Goal: Task Accomplishment & Management: Complete application form

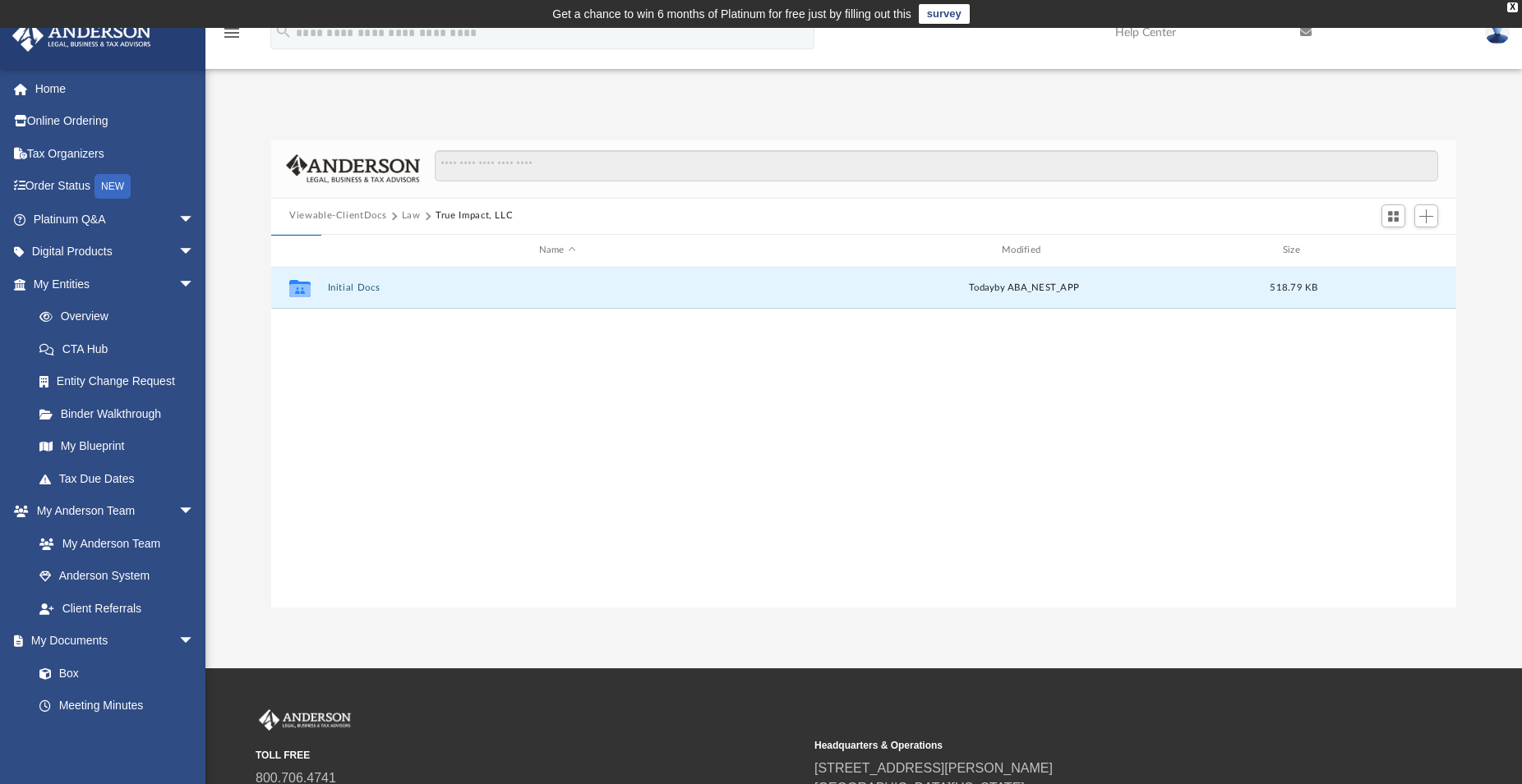
scroll to position [359, 1171]
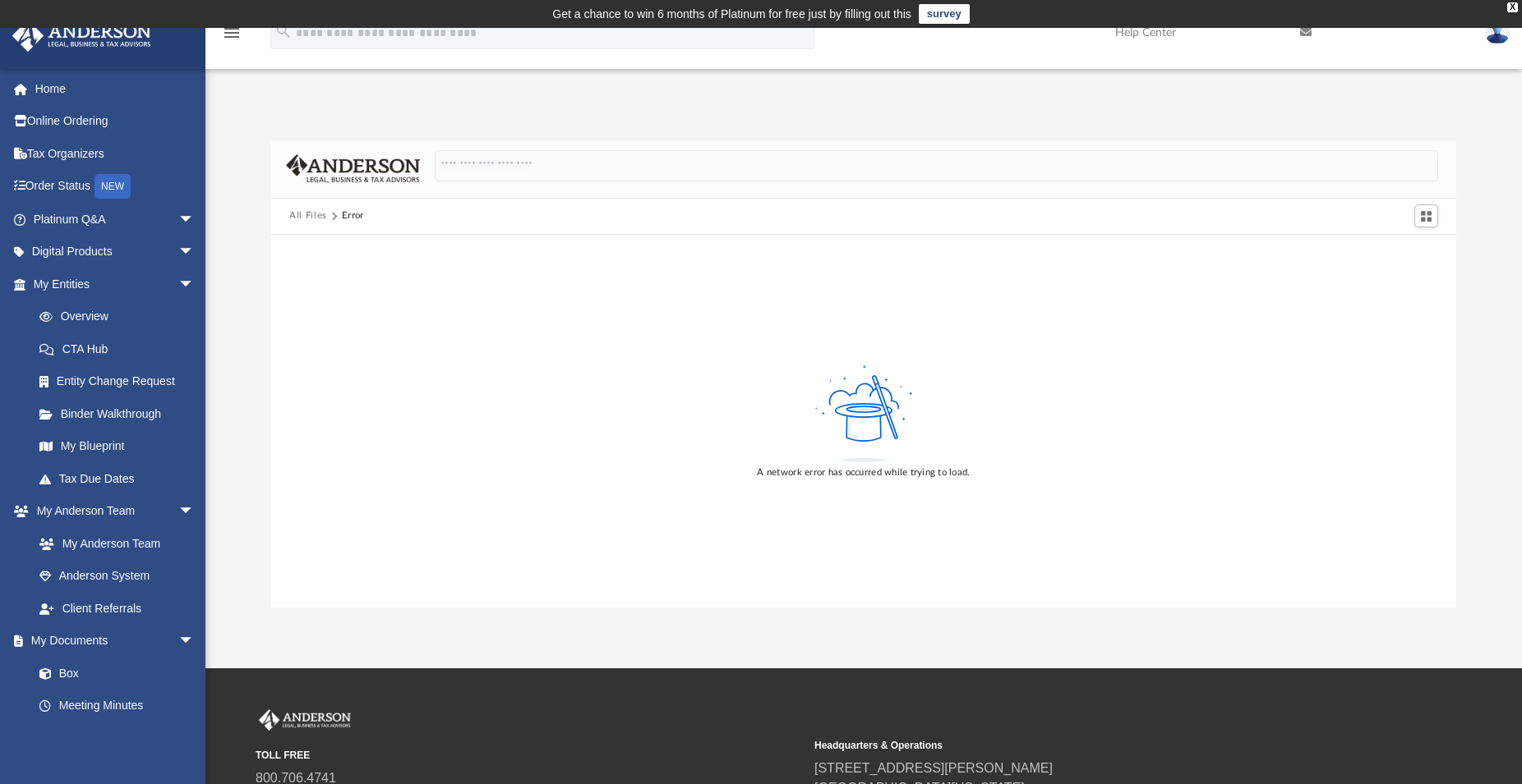
click at [304, 216] on button "All Files" at bounding box center [307, 216] width 38 height 15
click at [117, 549] on link "My Anderson Team" at bounding box center [121, 544] width 196 height 33
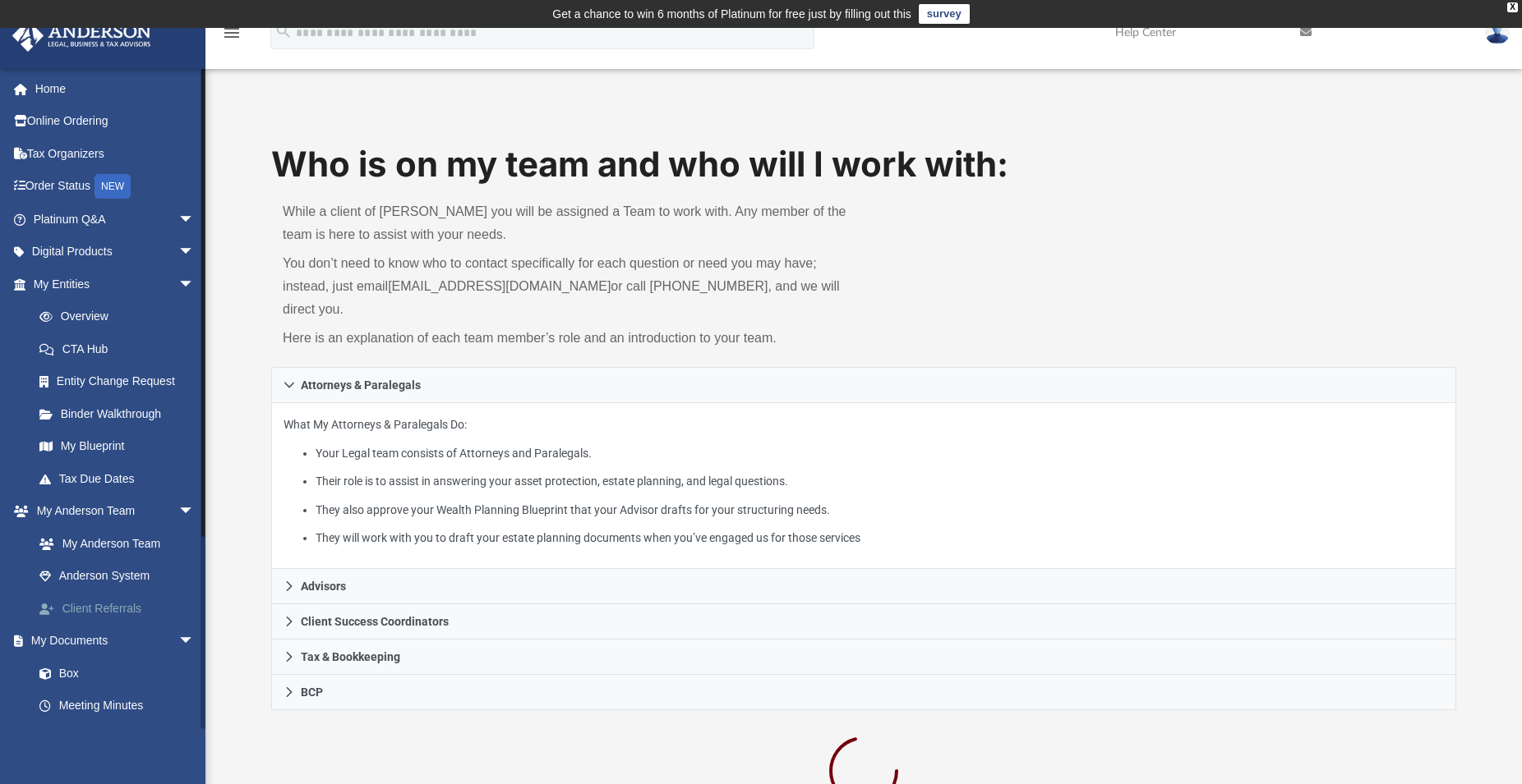
click at [120, 613] on link "Client Referrals" at bounding box center [121, 609] width 196 height 33
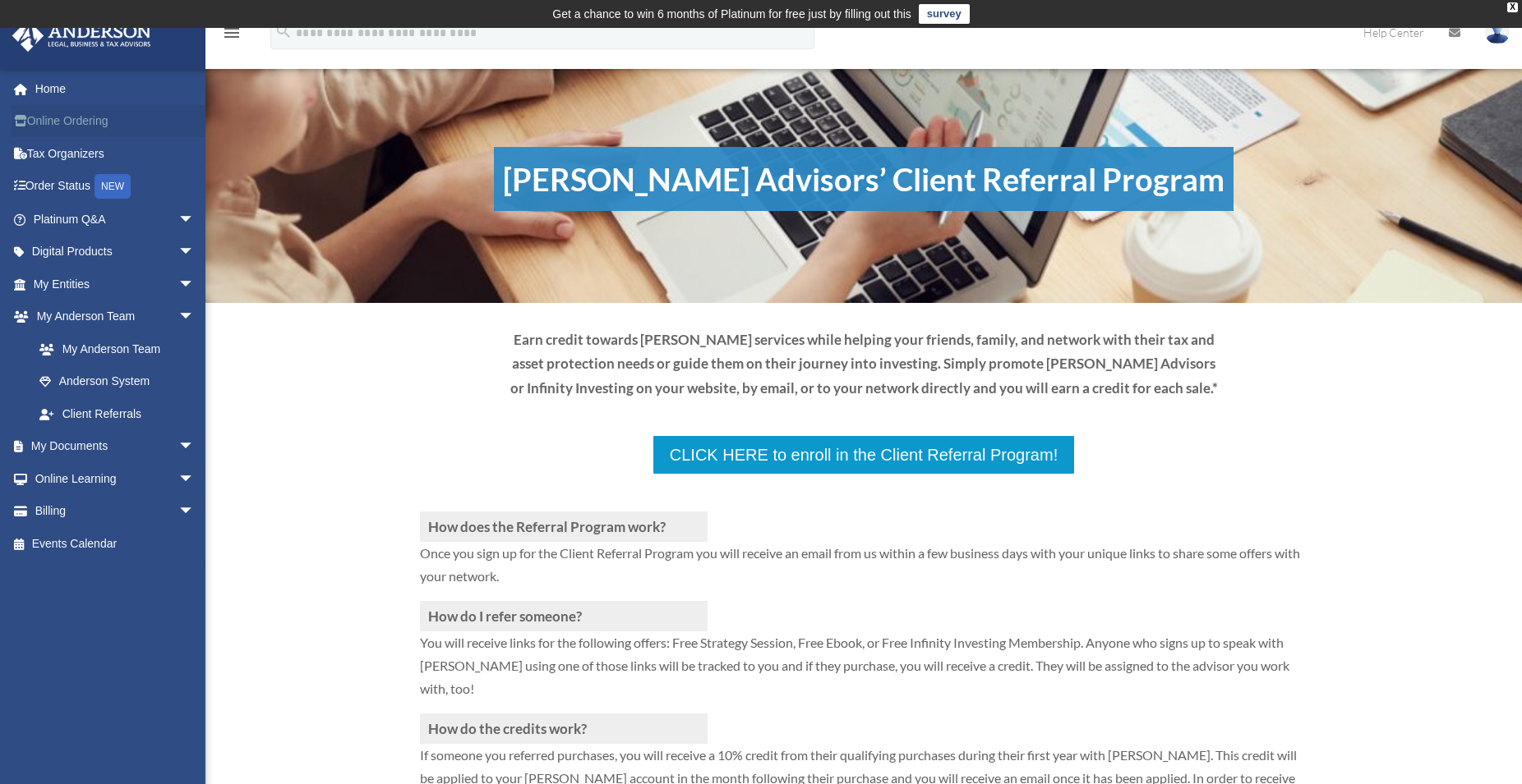
click at [66, 124] on link "Online Ordering" at bounding box center [116, 122] width 208 height 33
click at [180, 215] on span "arrow_drop_down" at bounding box center [194, 219] width 33 height 34
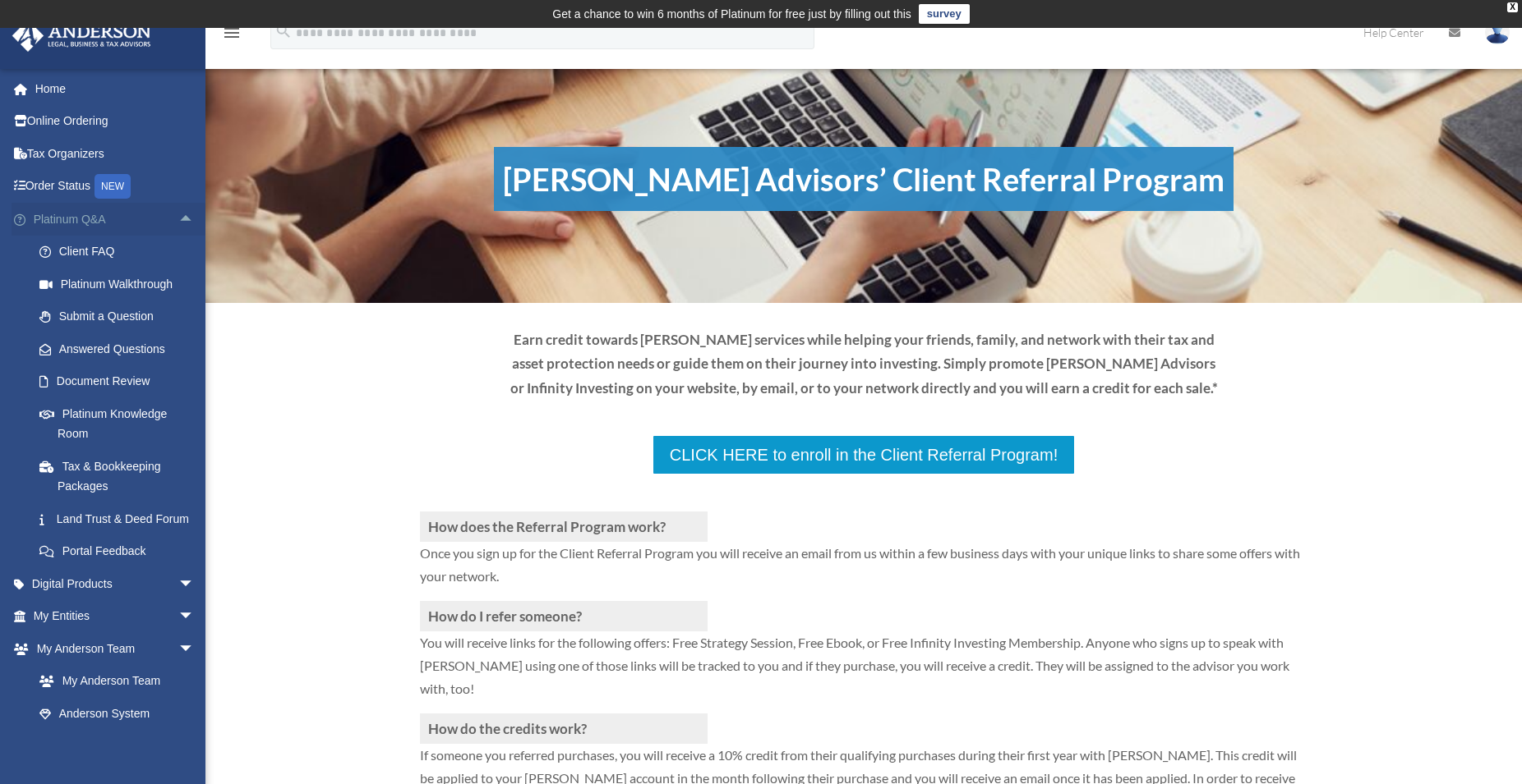
click at [84, 223] on link "Platinum Q&A arrow_drop_up" at bounding box center [116, 219] width 208 height 33
click at [87, 249] on link "Client FAQ" at bounding box center [121, 252] width 196 height 33
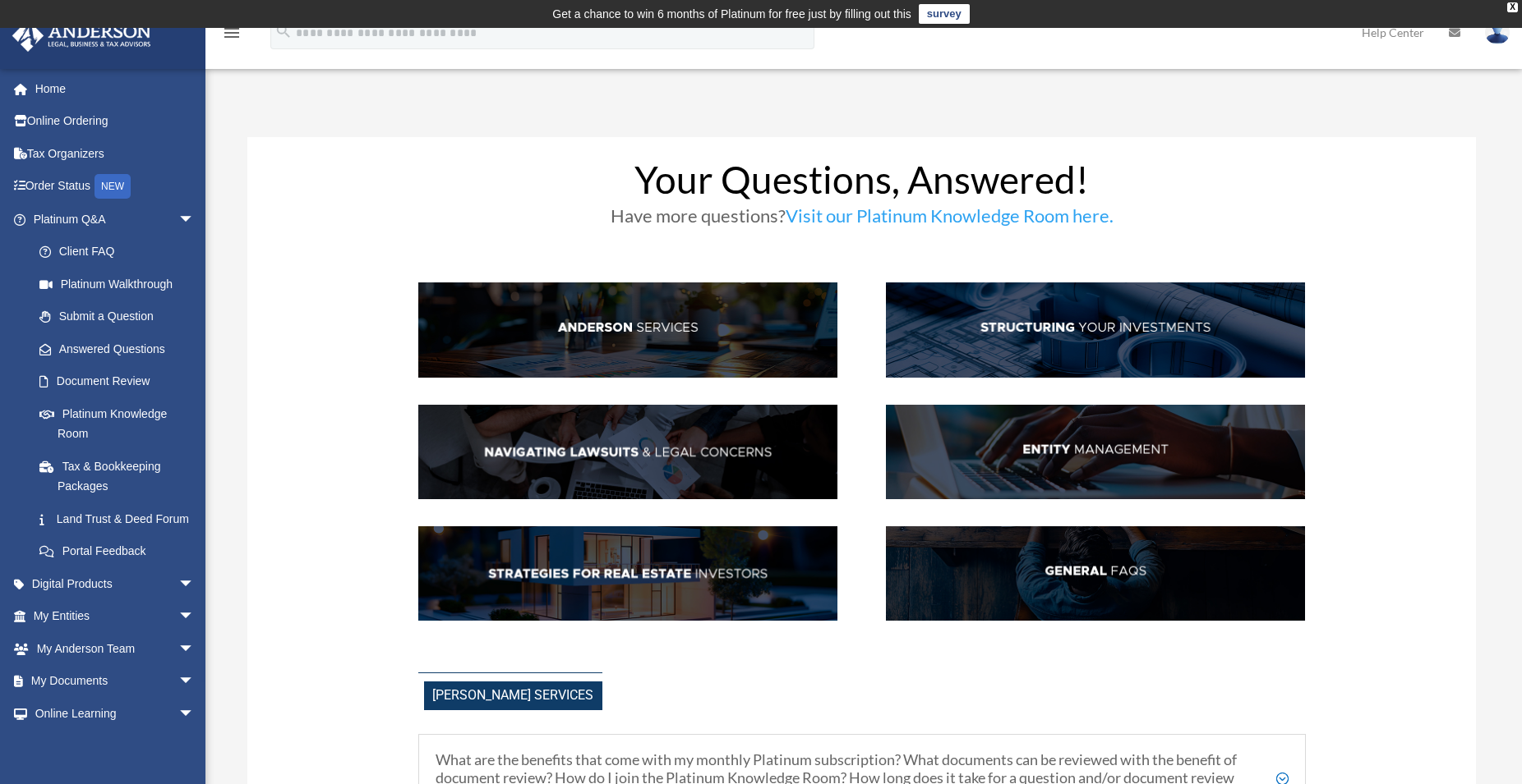
click at [1045, 456] on img at bounding box center [1095, 453] width 419 height 95
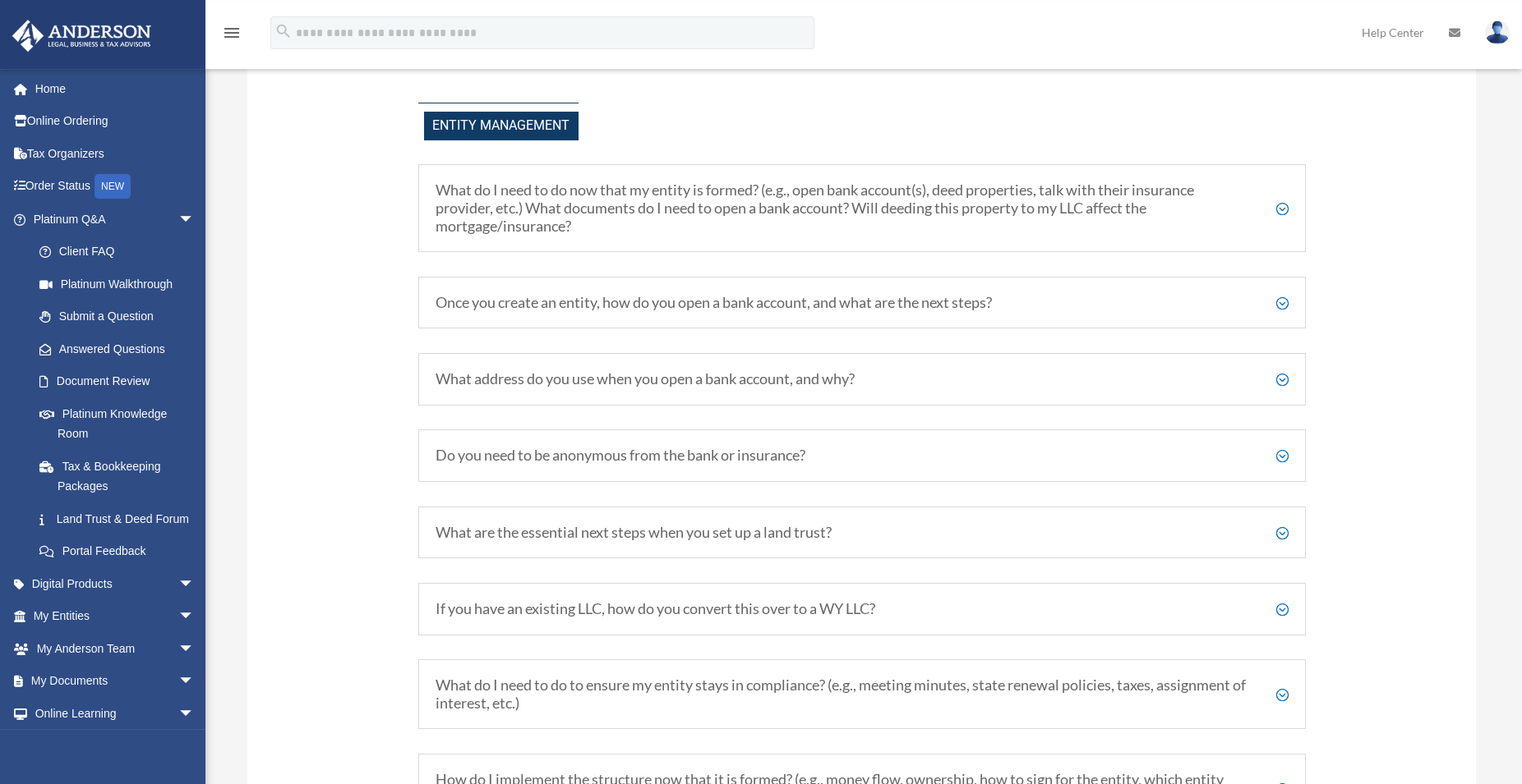
scroll to position [1941, 0]
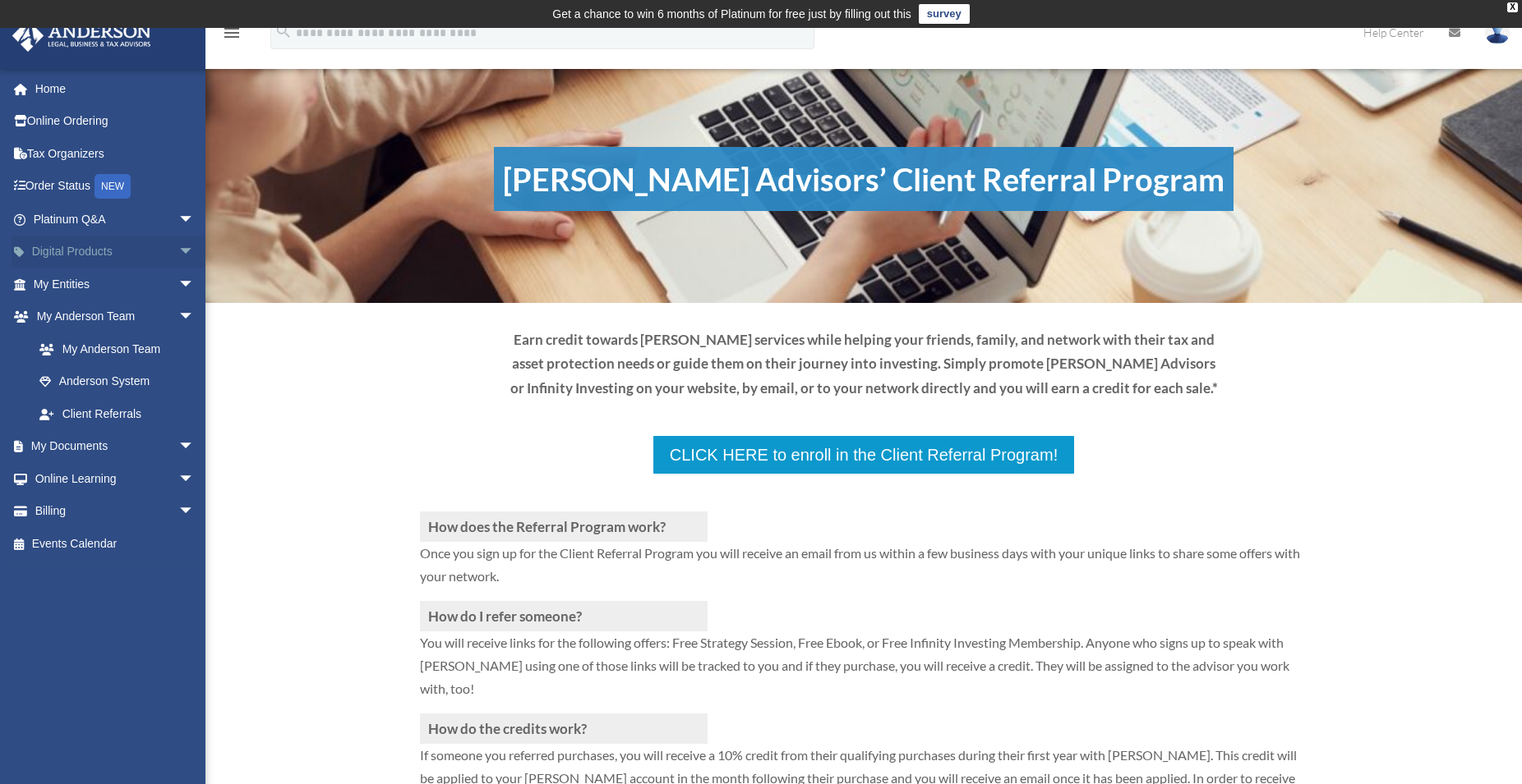
click at [88, 256] on link "Digital Products arrow_drop_down" at bounding box center [116, 252] width 208 height 33
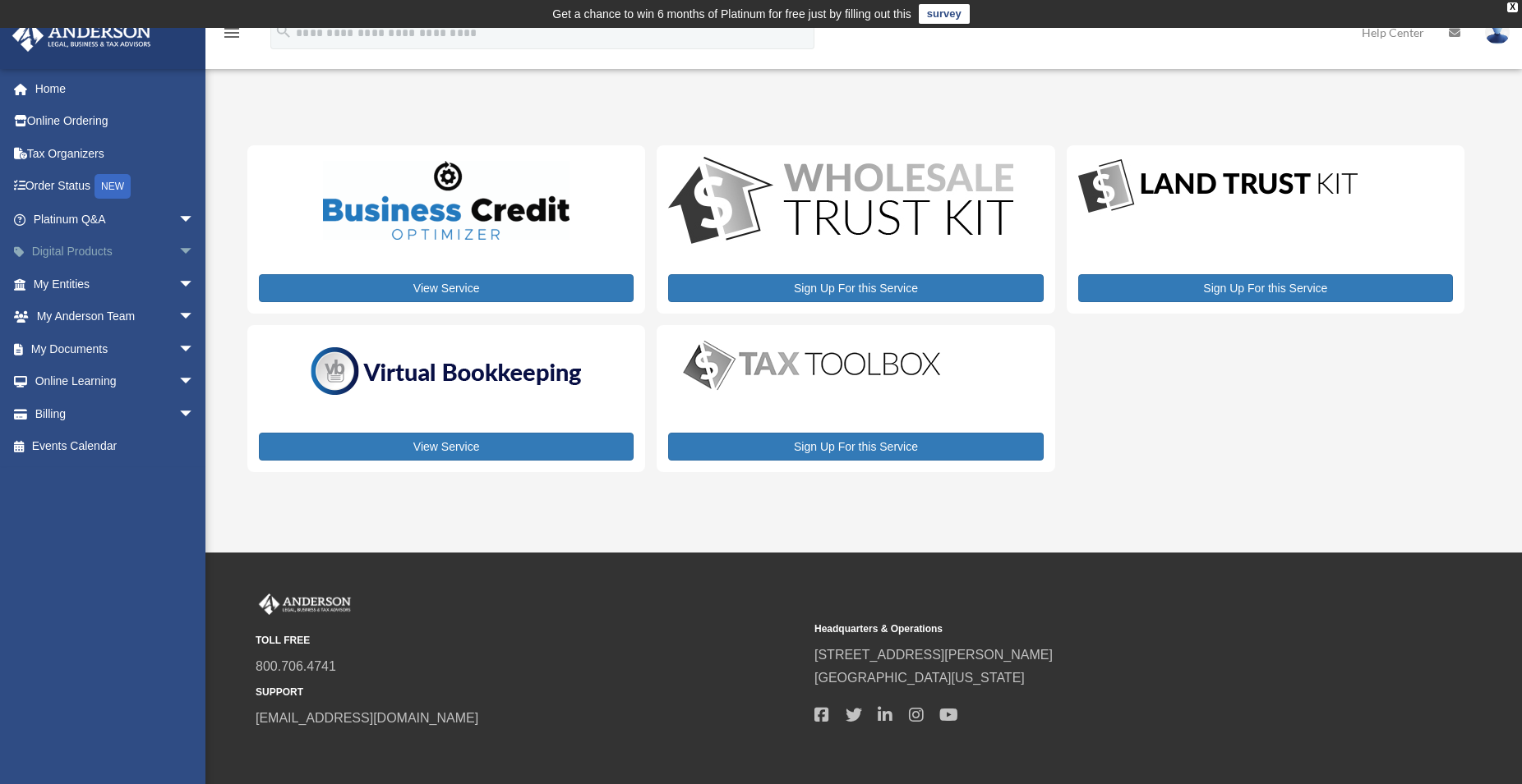
click at [66, 248] on link "Digital Products arrow_drop_down" at bounding box center [116, 252] width 208 height 33
click at [75, 293] on link "My Entities arrow_drop_down" at bounding box center [116, 284] width 208 height 33
click at [178, 280] on span "arrow_drop_down" at bounding box center [194, 284] width 33 height 34
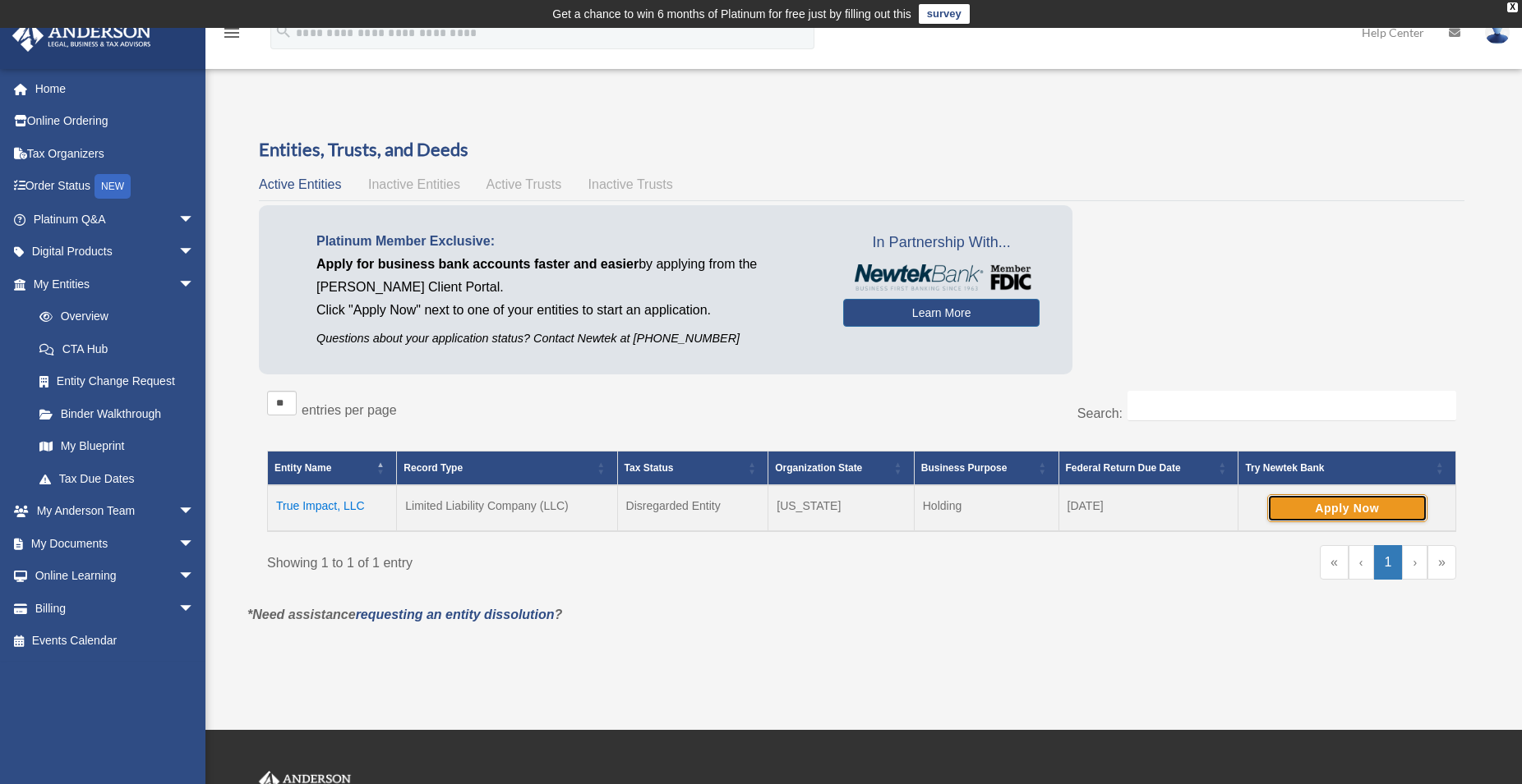
click at [1320, 513] on button "Apply Now" at bounding box center [1347, 508] width 161 height 28
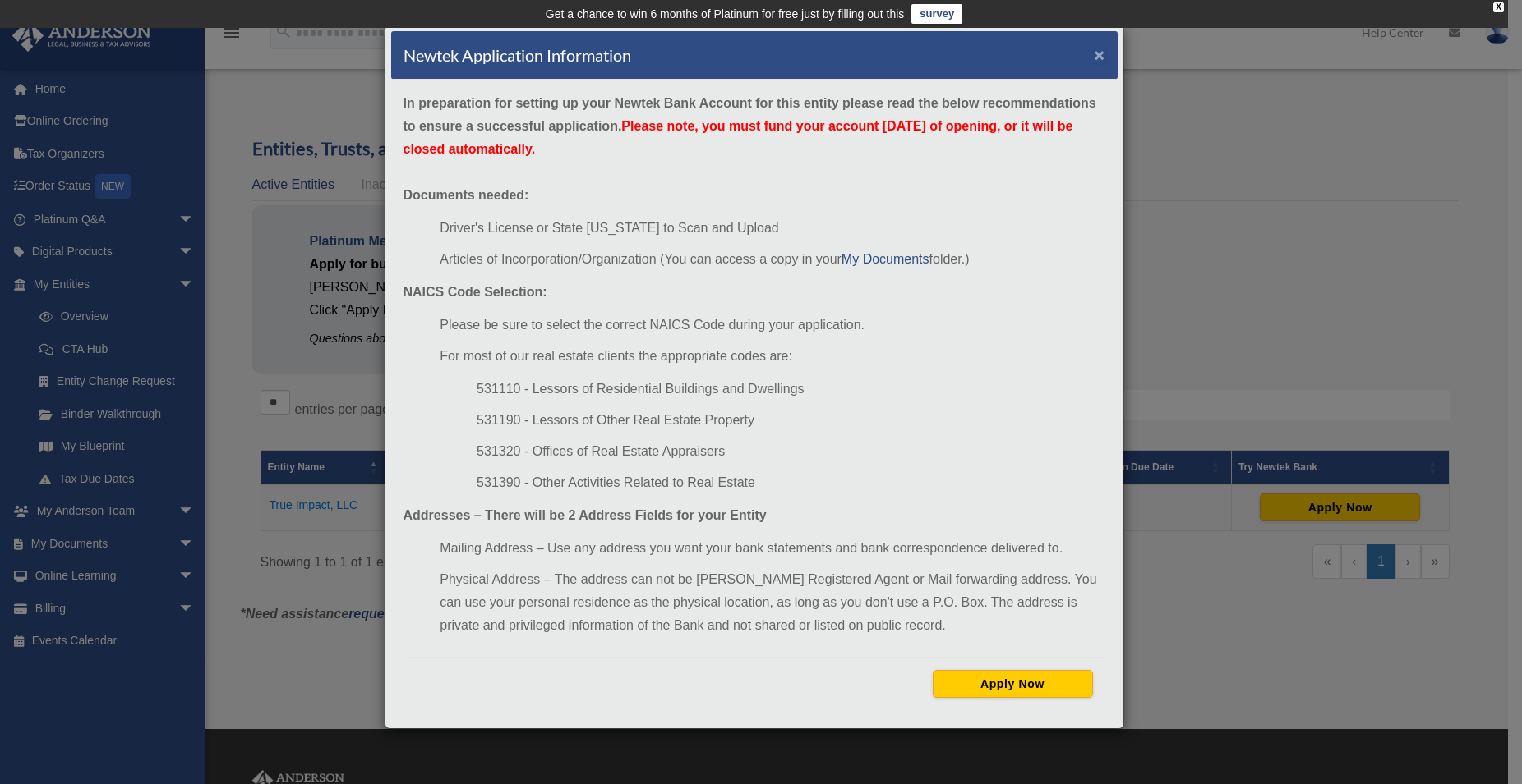
click at [1104, 51] on button "×" at bounding box center [1100, 54] width 11 height 17
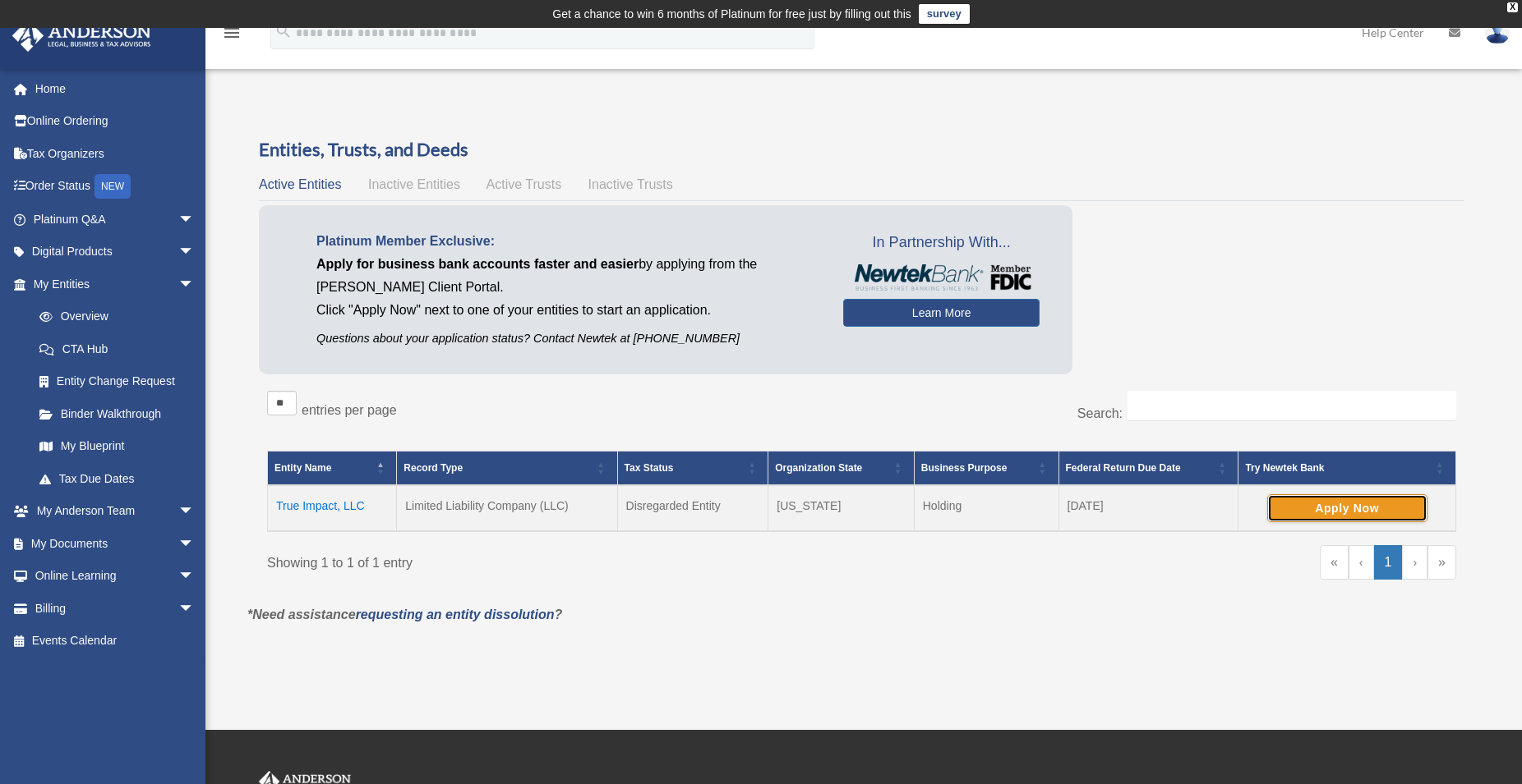
click at [1350, 512] on button "Apply Now" at bounding box center [1347, 508] width 161 height 28
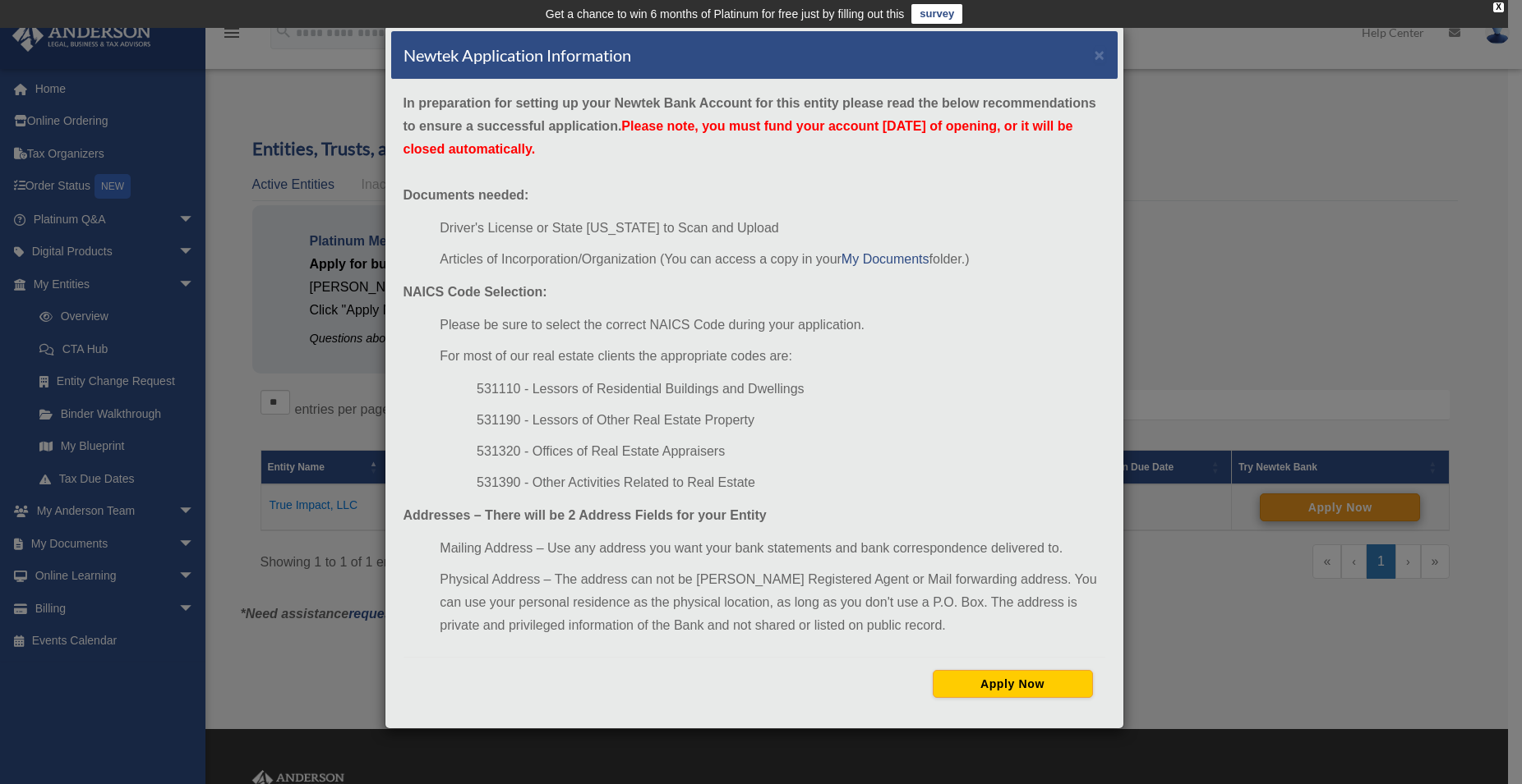
click at [1350, 512] on body "X Get a chance to win 6 months of Platinum for free just by filling out this su…" at bounding box center [761, 518] width 1522 height 1037
click at [1099, 54] on button "×" at bounding box center [1100, 54] width 11 height 17
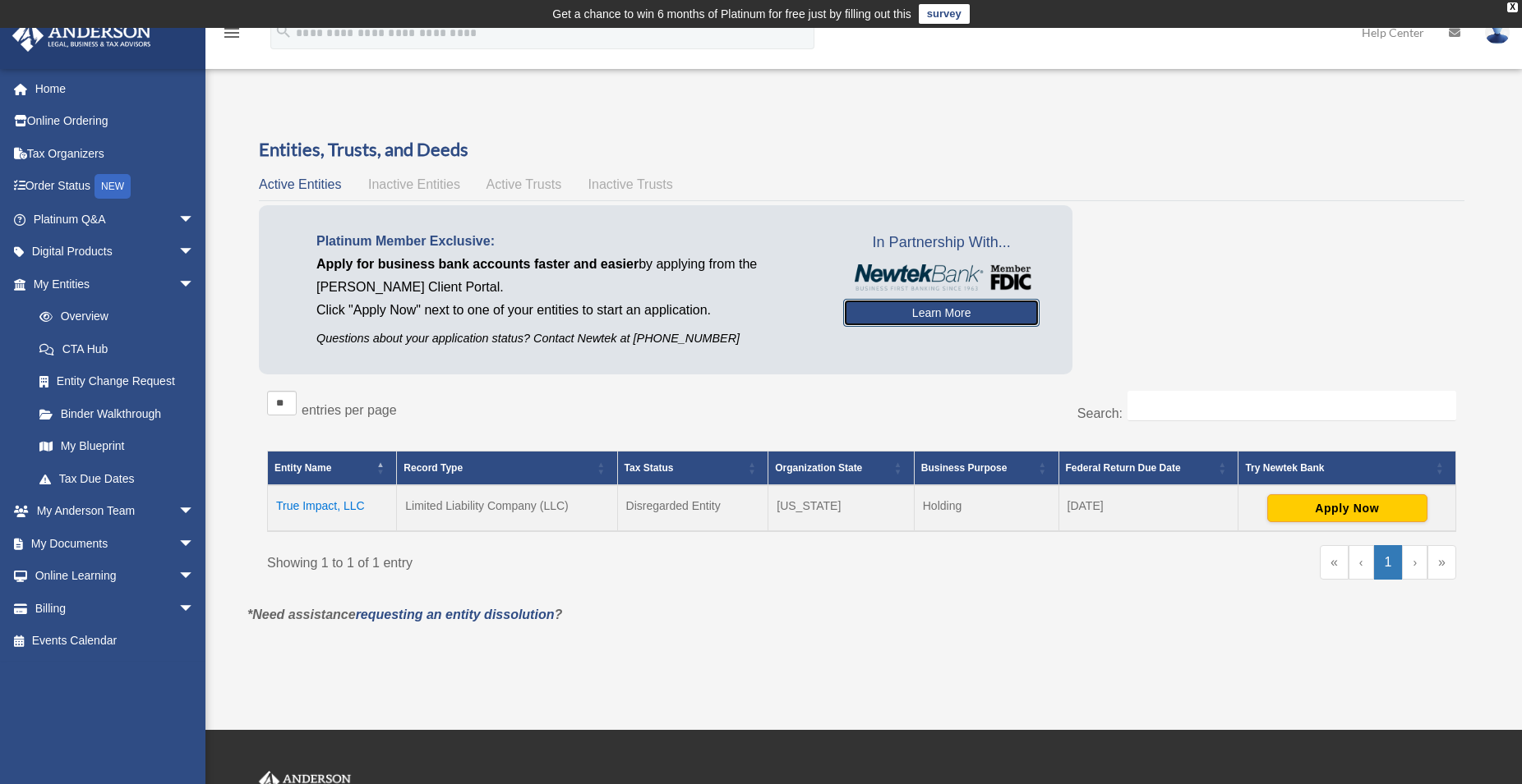
click at [972, 315] on link "Learn More" at bounding box center [941, 313] width 196 height 28
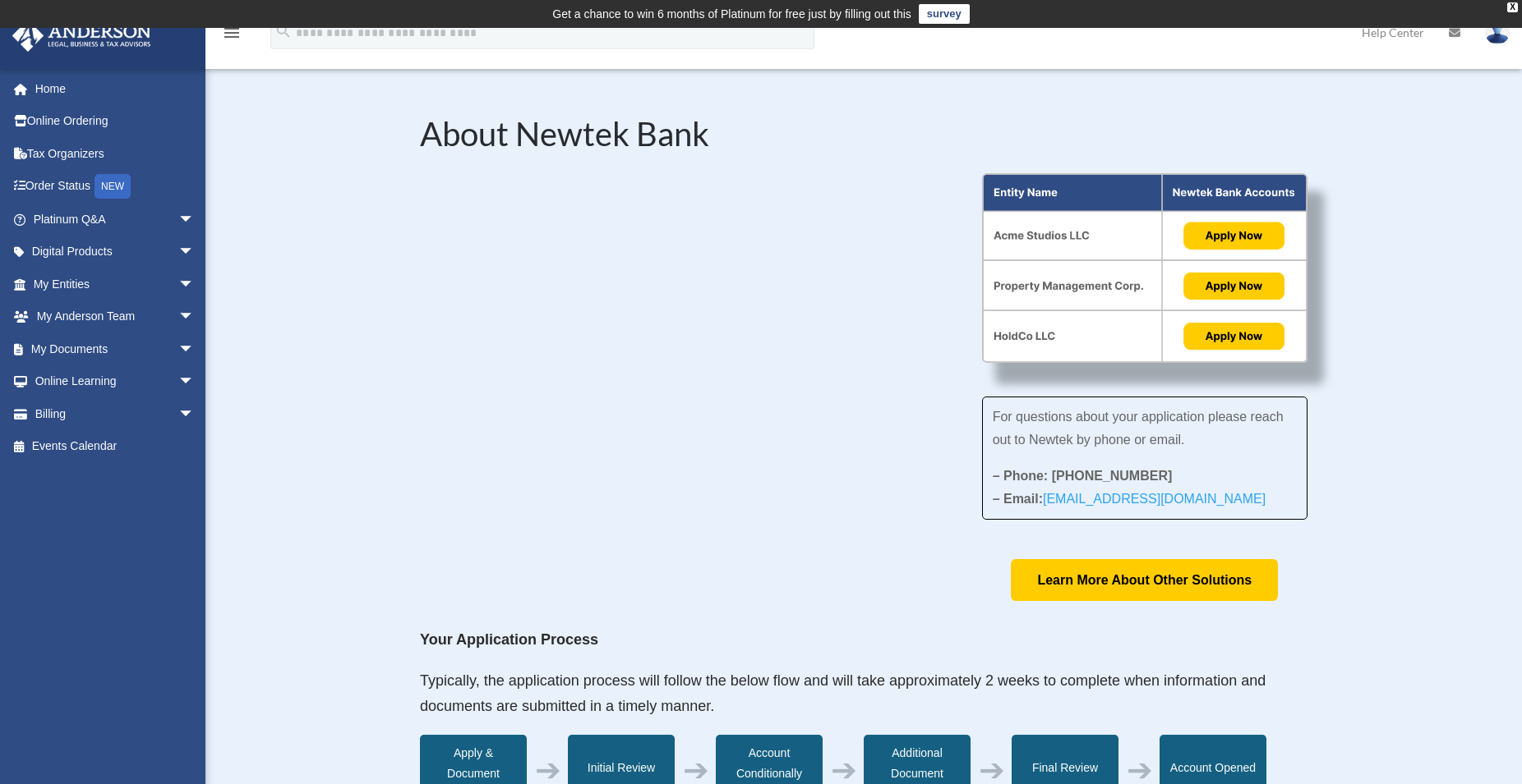
click at [708, 580] on div "For questions about your application please reach out to Newtek by phone or ema…" at bounding box center [863, 388] width 887 height 429
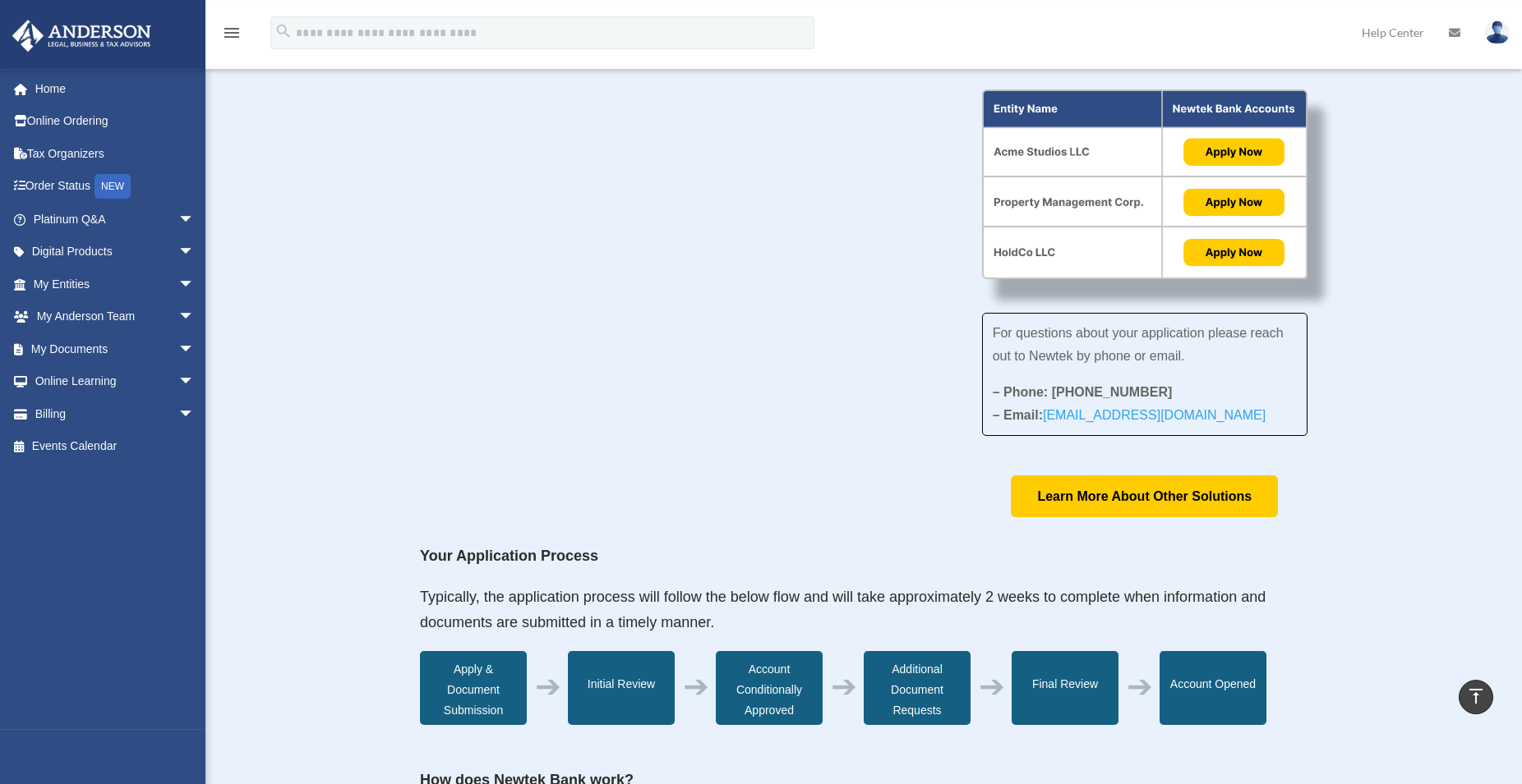
scroll to position [83, 0]
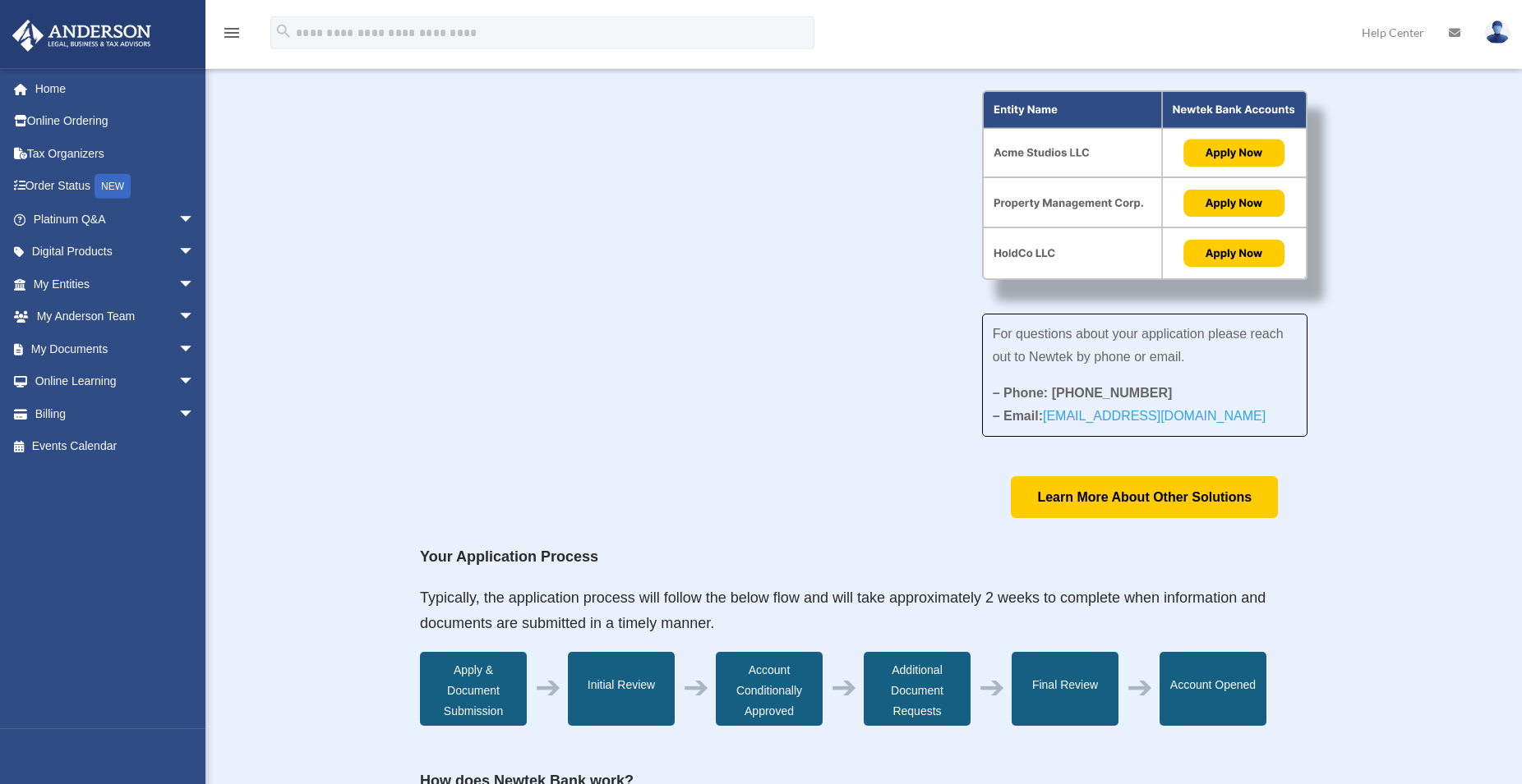
click at [1263, 260] on img at bounding box center [1144, 186] width 326 height 191
click at [1439, 538] on div "About Newtek Bank For questions about your application please reach out to Newt…" at bounding box center [863, 683] width 1316 height 1397
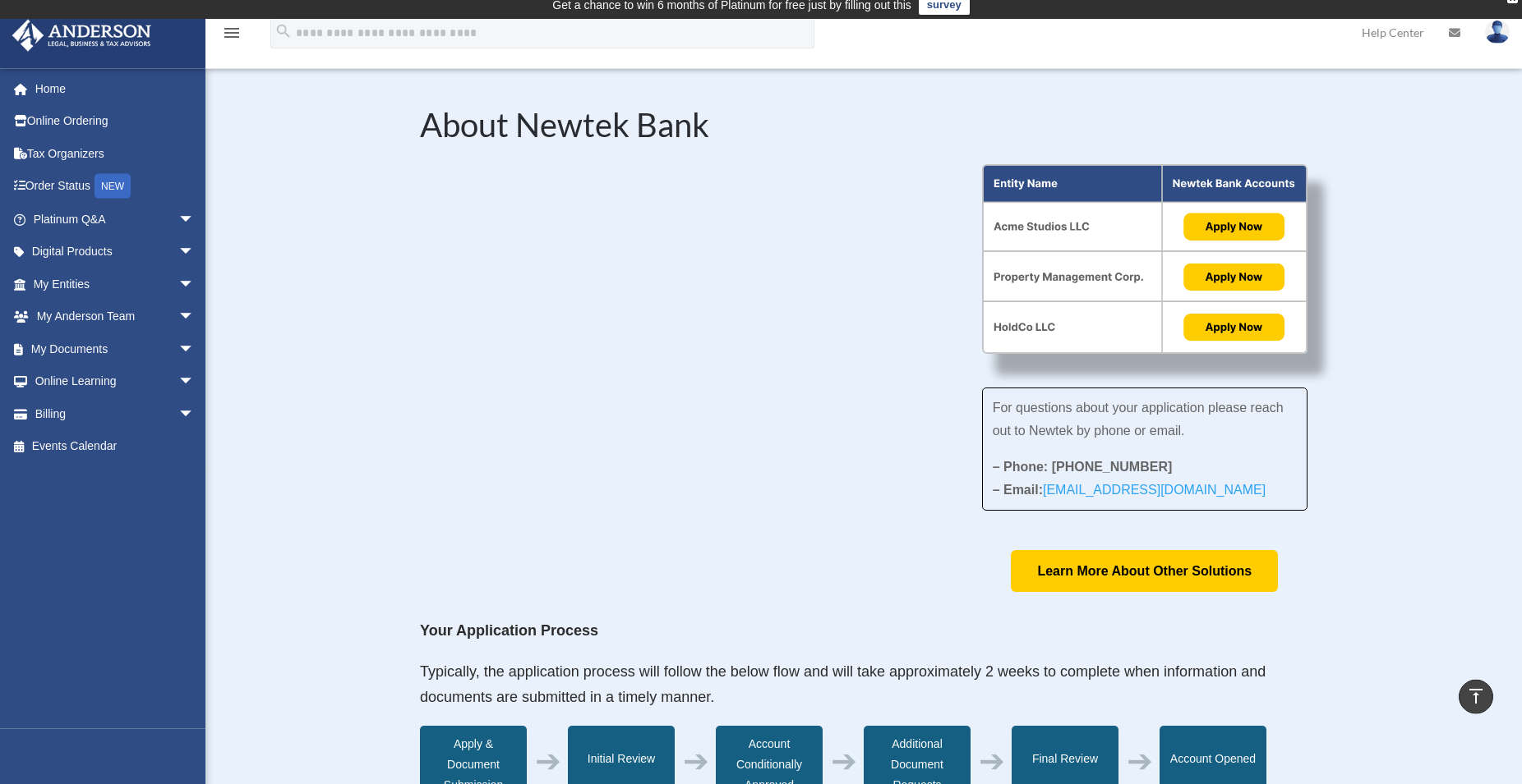
scroll to position [0, 0]
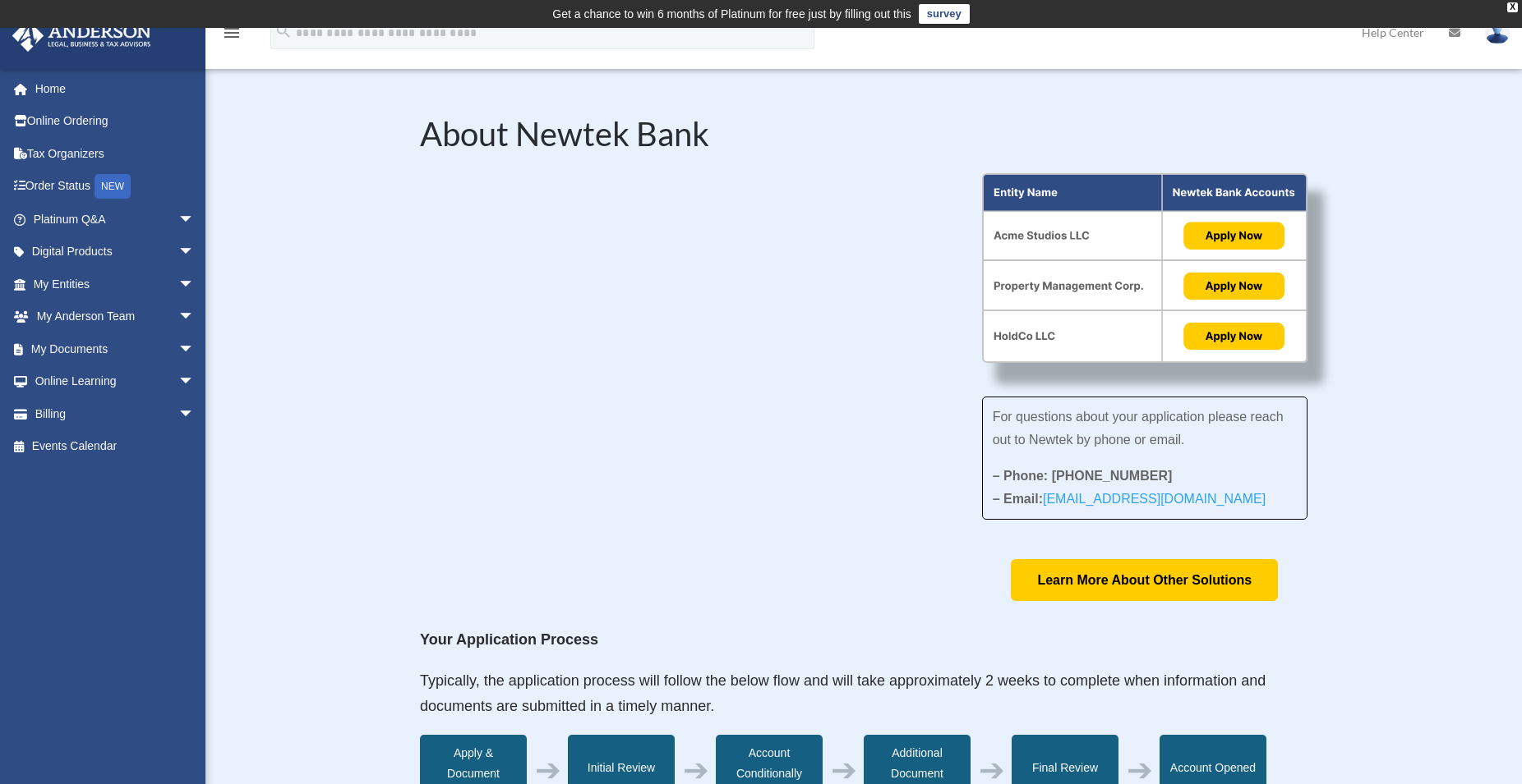
click at [679, 573] on div "For questions about your application please reach out to Newtek by phone or ema…" at bounding box center [863, 388] width 887 height 429
click at [83, 351] on link "My Documents arrow_drop_down" at bounding box center [116, 349] width 208 height 33
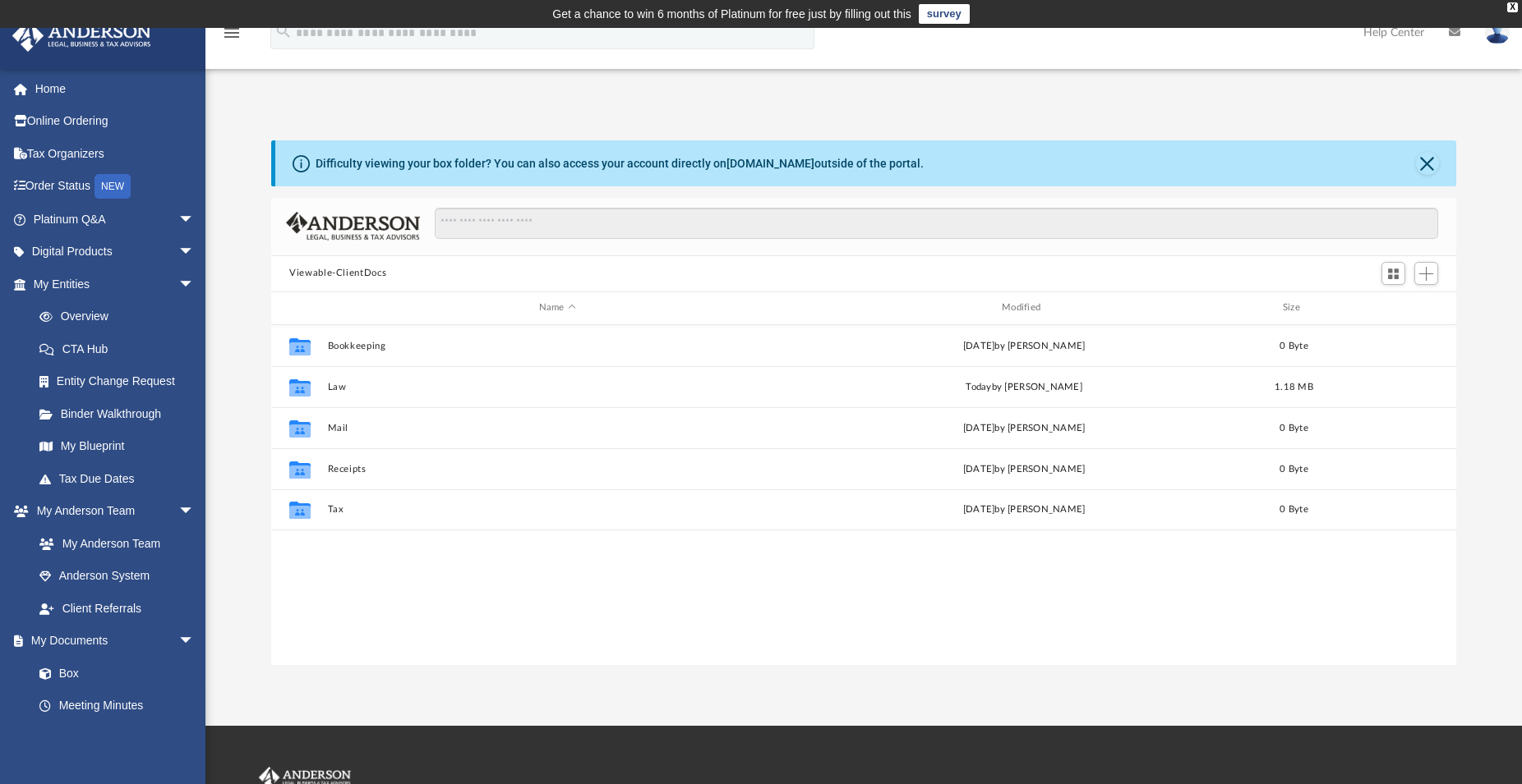
scroll to position [359, 1171]
click at [83, 293] on link "My Entities arrow_drop_down" at bounding box center [116, 284] width 208 height 33
click at [88, 321] on link "Overview" at bounding box center [121, 317] width 196 height 33
click at [72, 313] on link "Overview" at bounding box center [121, 317] width 196 height 33
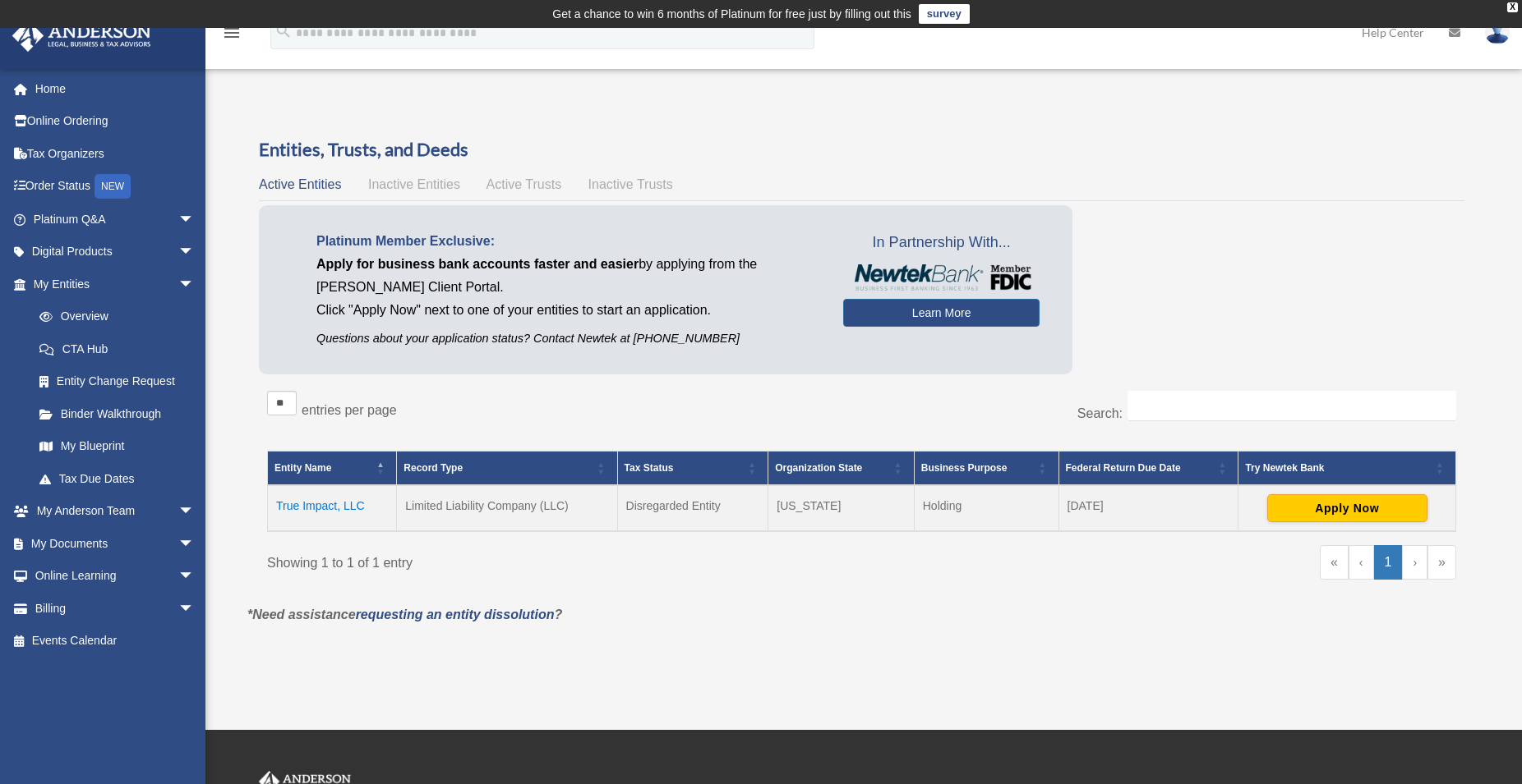
click at [852, 408] on div "** ** ** *** entries per page" at bounding box center [564, 411] width 594 height 41
click at [1367, 507] on button "Apply Now" at bounding box center [1347, 508] width 161 height 28
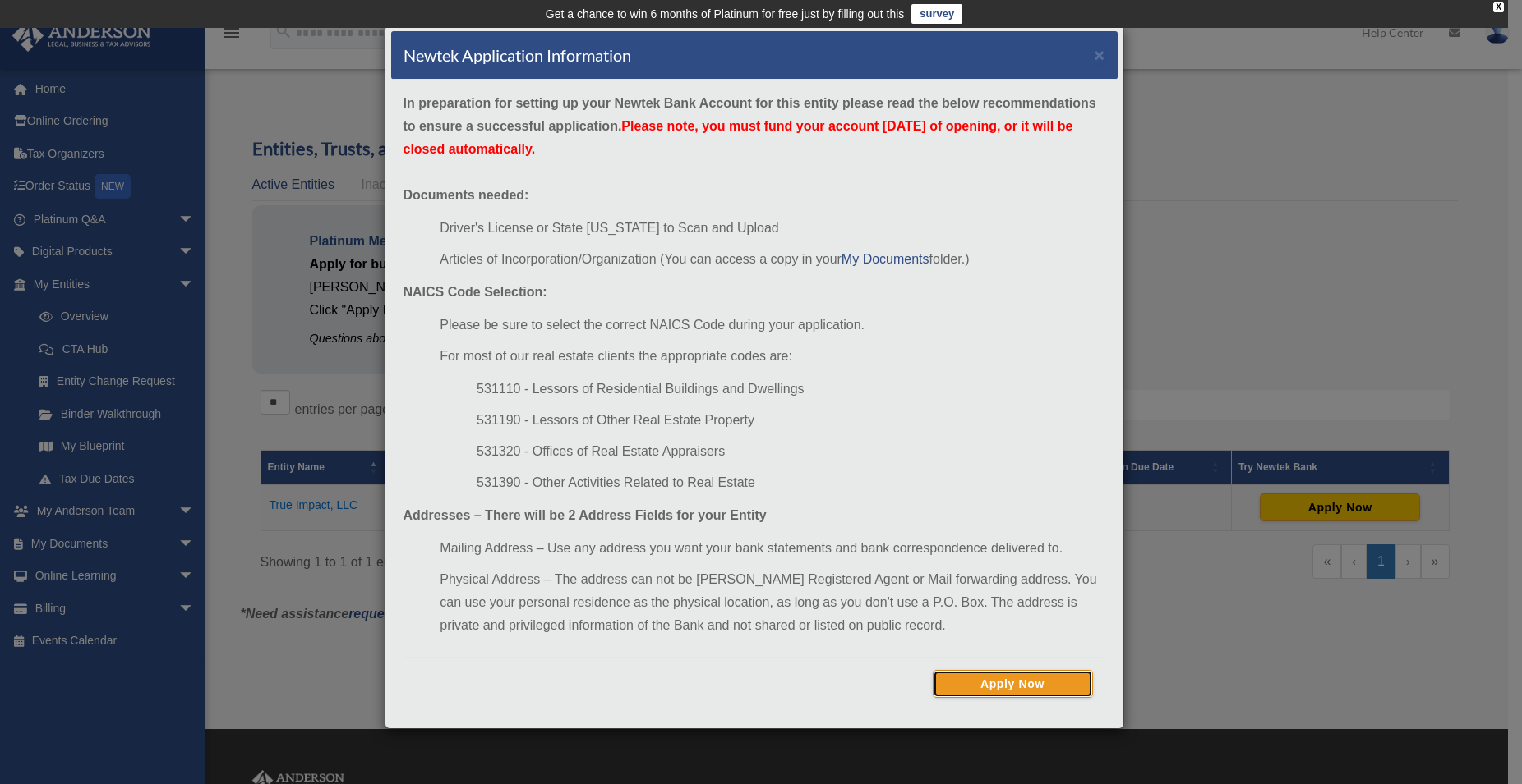
click at [1067, 689] on button "Apply Now" at bounding box center [1013, 684] width 161 height 28
